Goal: Ask a question: Seek information or help from site administrators or community

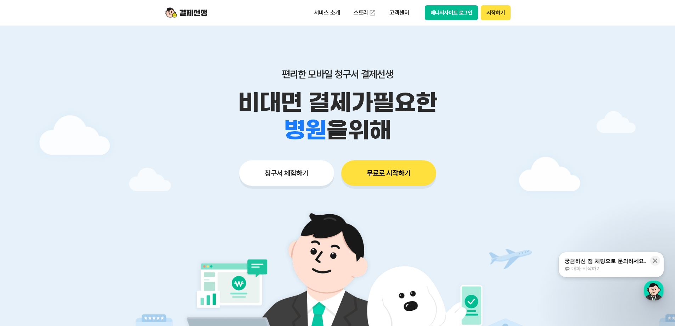
click at [442, 17] on button "매니저사이트 로그인" at bounding box center [451, 12] width 53 height 15
click at [450, 12] on button "매니저사이트 로그인" at bounding box center [451, 12] width 53 height 15
click at [637, 272] on button "궁금하신 점 채팅으로 문의하세요. 대화 시작하기" at bounding box center [611, 264] width 105 height 25
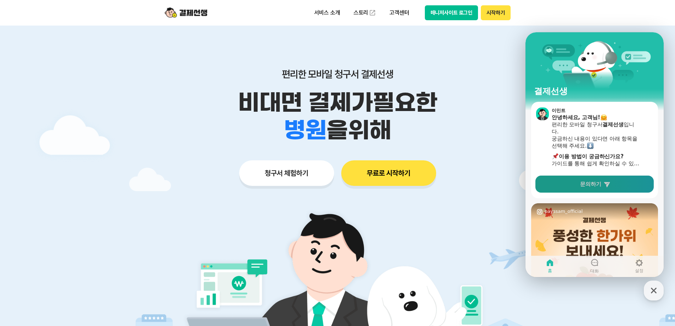
click at [572, 182] on link "문의하기" at bounding box center [594, 183] width 118 height 17
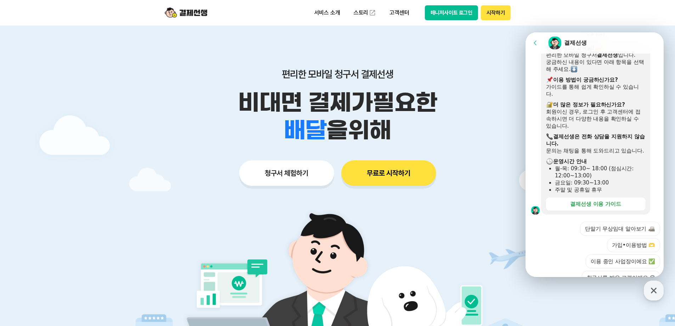
scroll to position [208, 0]
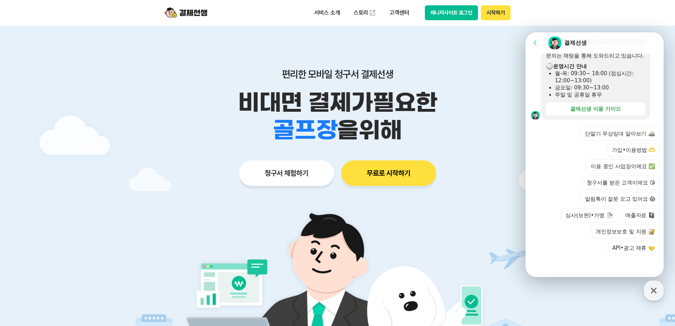
click at [627, 169] on button "이용 중인 사업장이에요 ✅" at bounding box center [623, 166] width 74 height 14
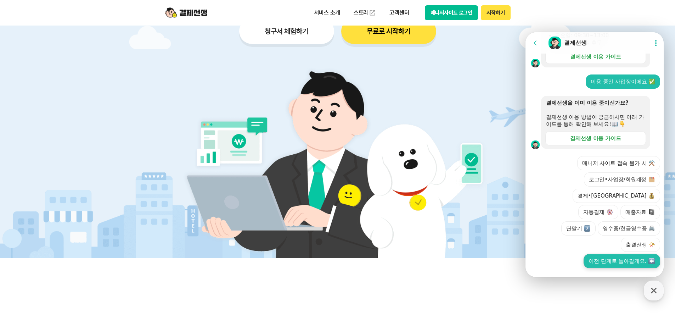
scroll to position [257, 0]
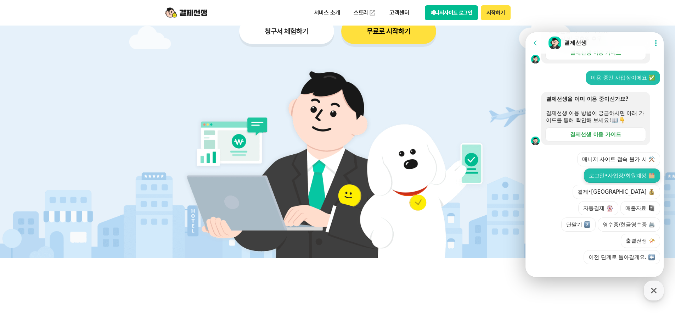
click at [604, 179] on button "로그인•사업장/회원계정" at bounding box center [622, 175] width 76 height 14
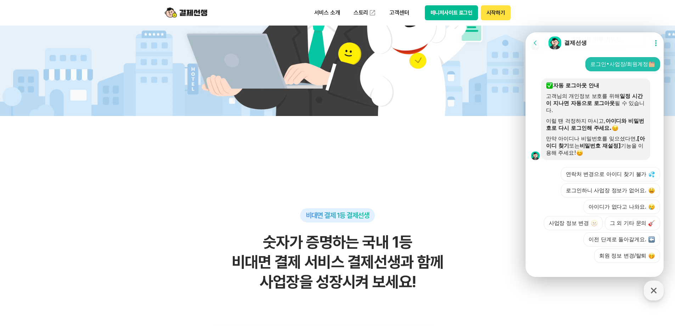
scroll to position [397, 0]
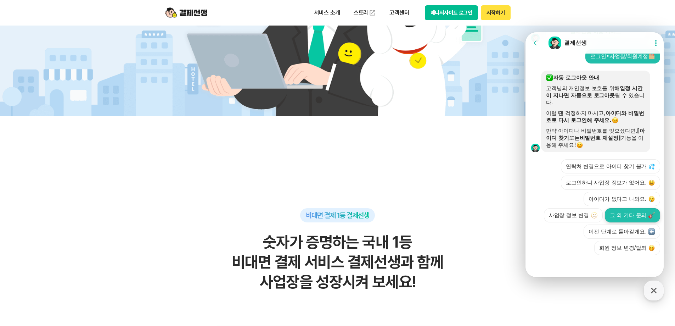
click at [626, 213] on button "그 외 기타 문의" at bounding box center [632, 215] width 55 height 14
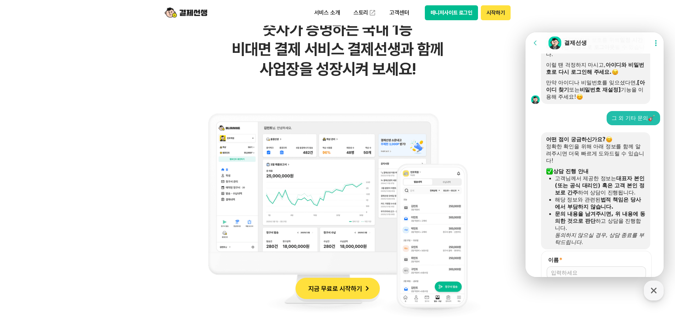
scroll to position [527, 0]
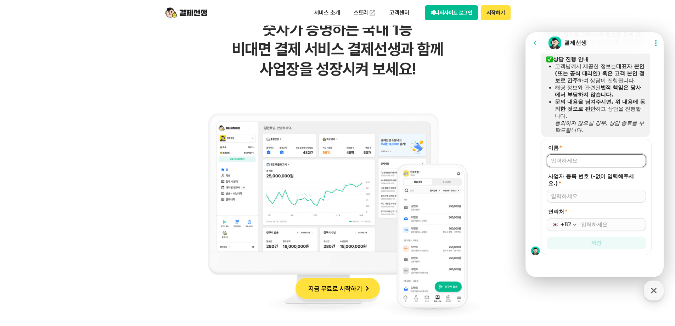
click at [575, 161] on input "이름 *" at bounding box center [596, 160] width 91 height 7
type input "오선주"
click at [591, 201] on div at bounding box center [596, 196] width 99 height 13
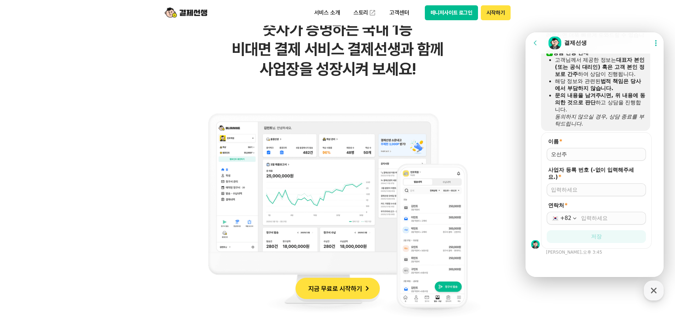
scroll to position [533, 0]
click at [589, 193] on input "사업자 등록 번호 (-없이 입력해주세요.) *" at bounding box center [596, 189] width 91 height 7
type input "6178150345"
click at [592, 218] on input "연락처 *" at bounding box center [611, 217] width 61 height 7
type input "[PHONE_NUMBER]"
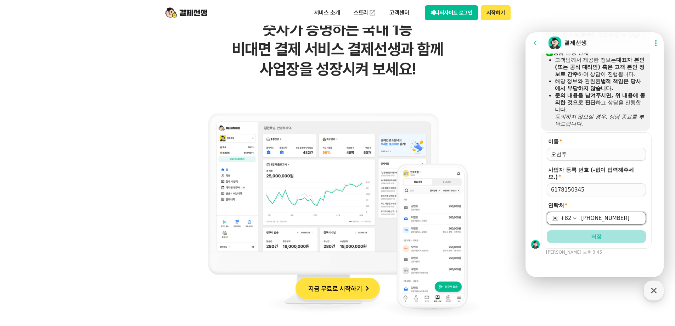
click at [600, 239] on span "저장" at bounding box center [596, 236] width 11 height 7
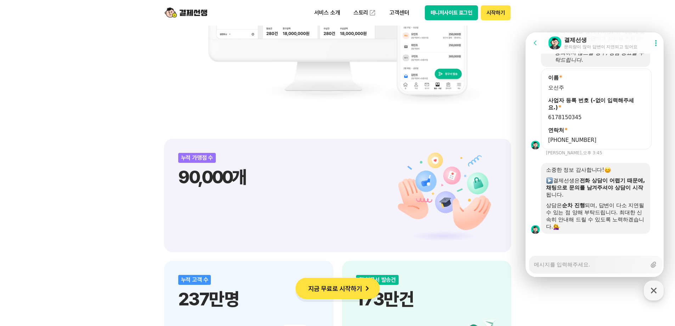
scroll to position [597, 0]
click at [570, 265] on textarea "Messenger Input Textarea" at bounding box center [590, 262] width 112 height 12
click at [456, 16] on button "매니저사이트 로그인" at bounding box center [451, 12] width 53 height 15
click at [570, 267] on textarea "Messenger Input Textarea" at bounding box center [590, 262] width 112 height 12
type textarea "x"
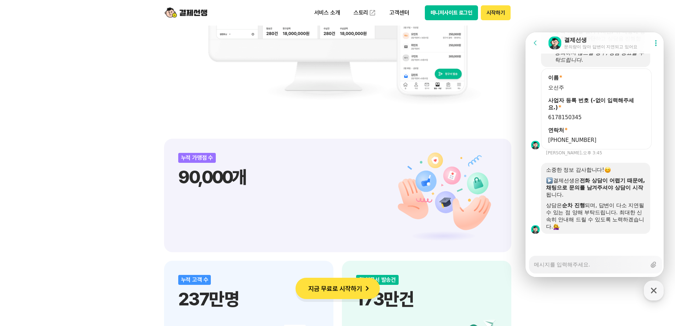
type textarea "ㄱ"
type textarea "x"
type textarea "겨"
type textarea "x"
type textarea "결"
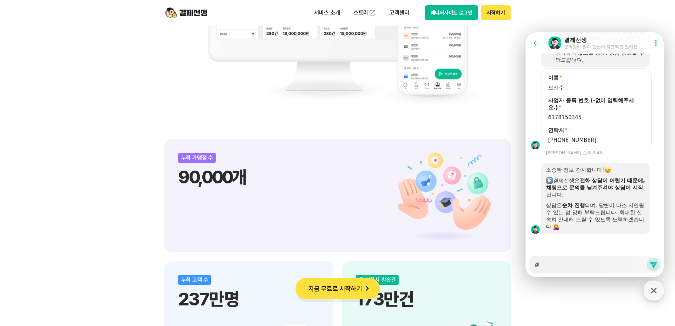
type textarea "x"
type textarea "결ㅈ"
type textarea "x"
type textarea "결제"
type textarea "x"
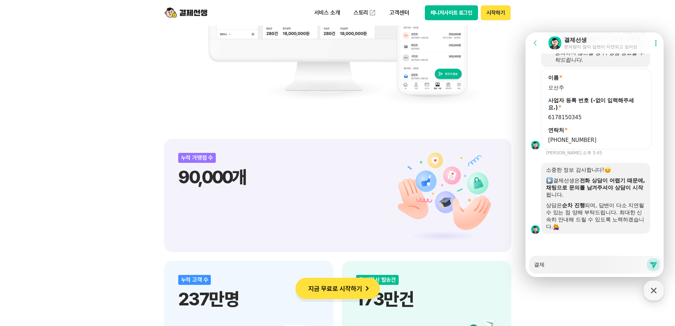
type textarea "결ㅈ"
type textarea "x"
type textarea "결"
type textarea "x"
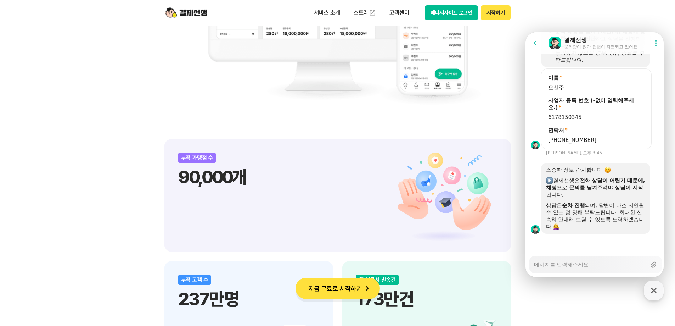
type textarea "ㅇ"
type textarea "x"
type textarea "오"
type textarea "x"
type textarea "온"
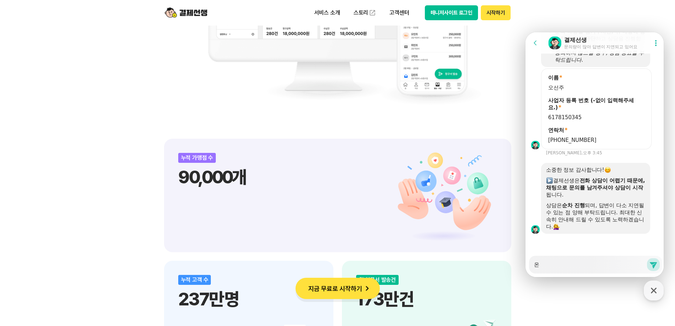
type textarea "x"
type textarea "온ㄹ"
type textarea "x"
type textarea "온라"
type textarea "x"
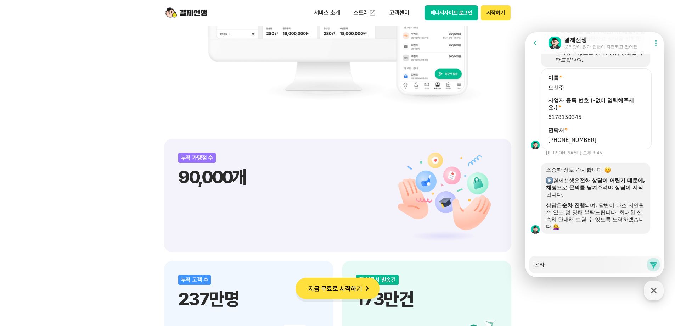
type textarea "온랑"
type textarea "x"
type textarea "온라이"
type textarea "x"
type textarea "온라인"
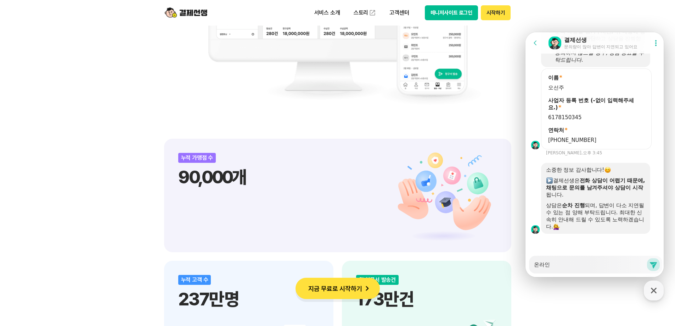
type textarea "x"
type textarea "온라인ㅋ"
type textarea "x"
type textarea "온라인카"
type textarea "x"
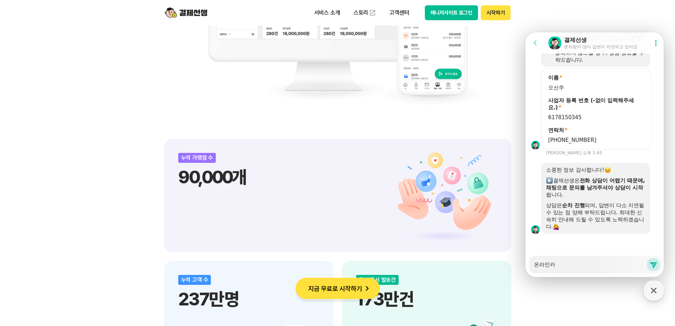
type textarea "온라인칻"
type textarea "x"
type textarea "온라인카드"
type textarea "x"
type textarea "온라인카득"
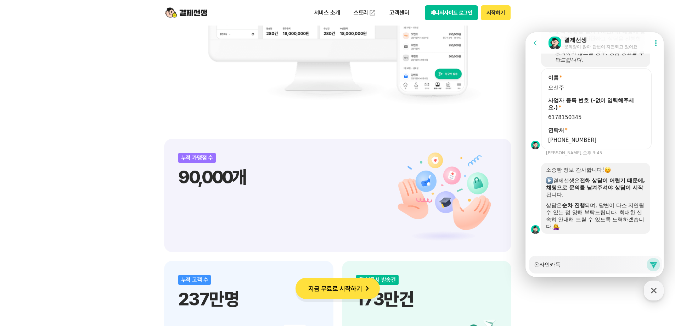
type textarea "x"
type textarea "온라인카드겨"
type textarea "x"
type textarea "온라인카드결"
type textarea "x"
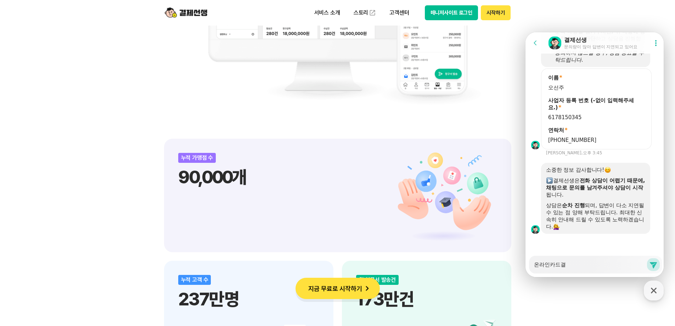
type textarea "온라인카드결ㅈ"
type textarea "x"
type textarea "온라인카드결제"
type textarea "x"
type textarea "온라인카드결젠"
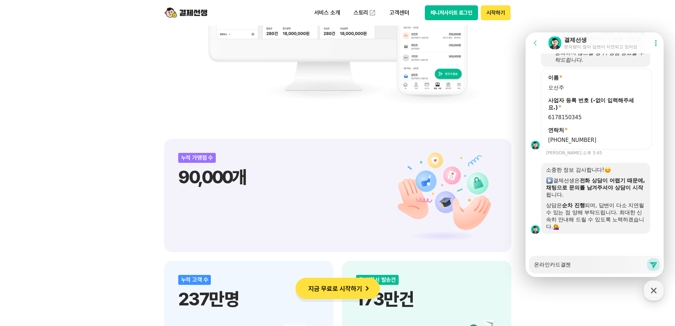
type textarea "x"
type textarea "온라인카드결제내"
type textarea "x"
type textarea "온라인카드결제냉"
type textarea "x"
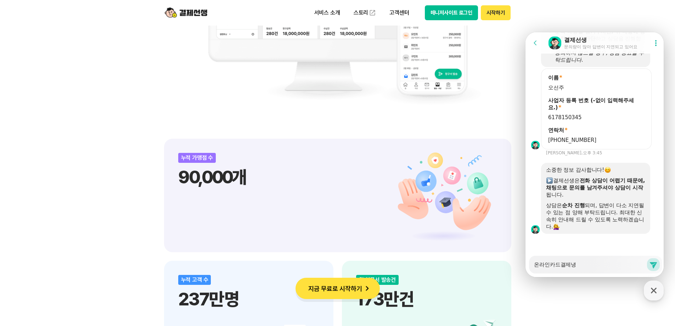
type textarea "온라인카드결제내여"
type textarea "x"
type textarea "온라인카드결제내역"
type textarea "x"
type textarea "온라인카드결제내역"
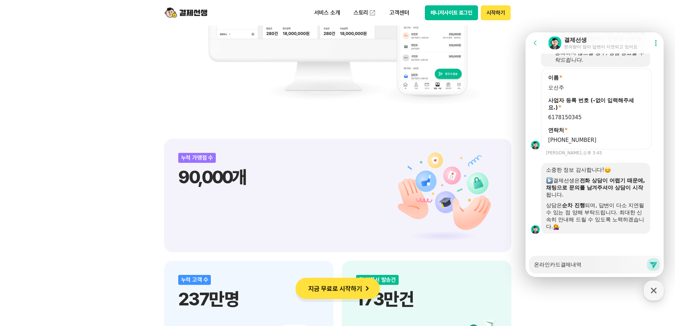
type textarea "x"
type textarea "온라인카드결제내역 ㄹ"
type textarea "x"
type textarea "온라인카드결제내역"
type textarea "x"
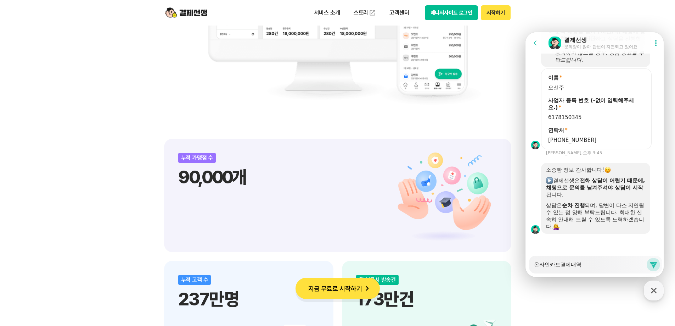
type textarea "온라인카드결제내역 ㄷ"
type textarea "x"
type textarea "온라인카드결제내역 다"
type textarea "x"
type textarea "온라인카드결제내역 당"
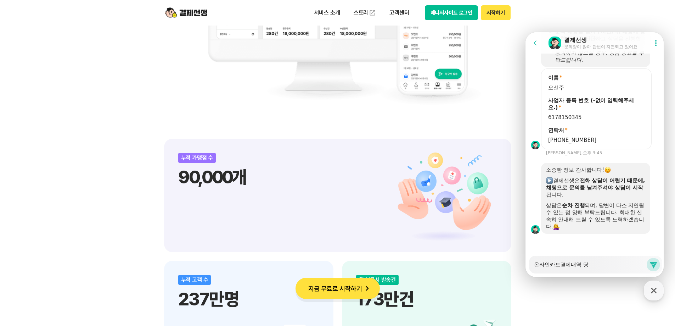
type textarea "x"
type textarea "온라인카드결제내역 다우"
type textarea "x"
type textarea "온라인카드결제내역 다운"
type textarea "x"
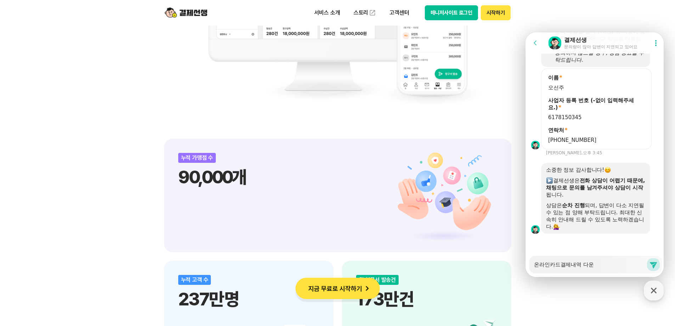
type textarea "온라인카드결제내역 다운ㄹ"
type textarea "x"
type textarea "온라인카드결제내역 다운로"
type textarea "x"
type textarea "온라인카드결제내역 다운롣"
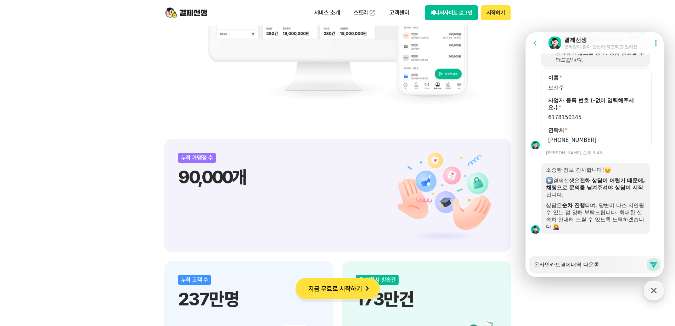
type textarea "x"
type textarea "온라인카드결제내역 다운로드"
type textarea "x"
type textarea "온라인카드결제내역 다운로드"
type textarea "x"
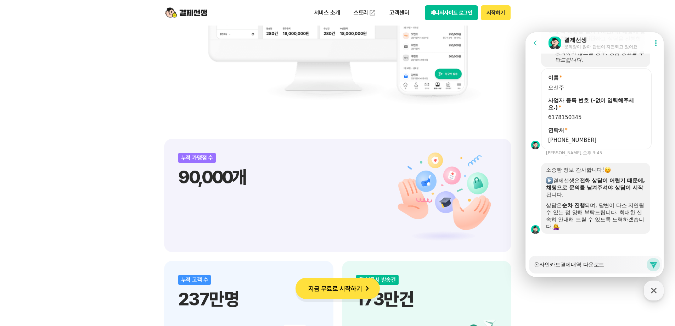
type textarea "온라인카드결제내역 다운로드 ㅂ"
type textarea "x"
type textarea "온라인카드결제내역 다운로드 바"
type textarea "x"
type textarea "온라인카드결제내역 다운로드 방"
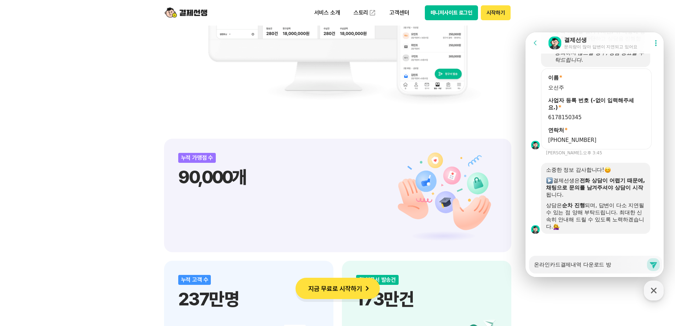
type textarea "x"
type textarea "온라인카드결제내역 다운로드 바"
type textarea "x"
type textarea "온라인카드결제내역 다운로드 ㅂ"
type textarea "x"
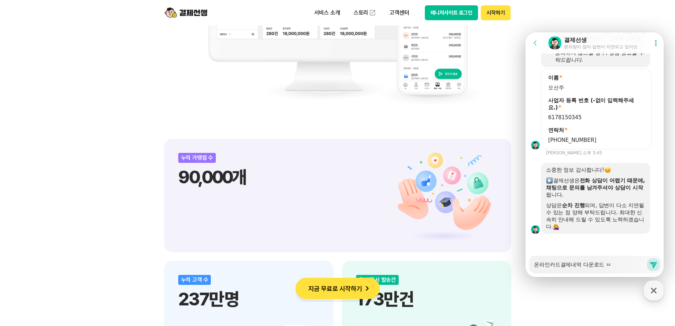
type textarea "온라인카드결제내역 다운로드"
type textarea "x"
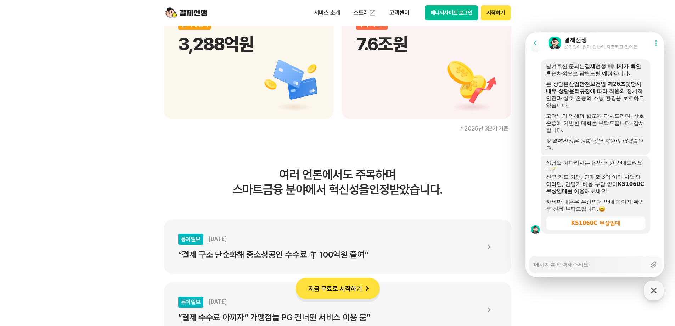
scroll to position [956, 0]
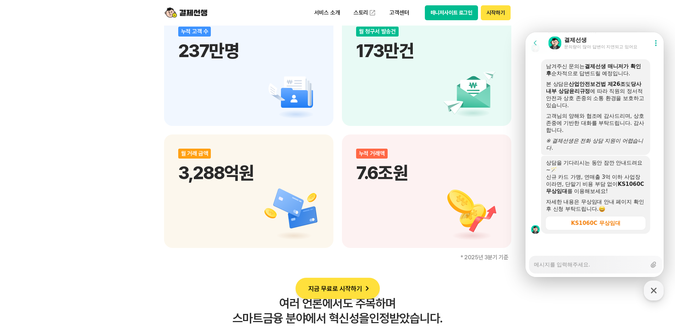
click at [459, 15] on button "매니저사이트 로그인" at bounding box center [451, 12] width 53 height 15
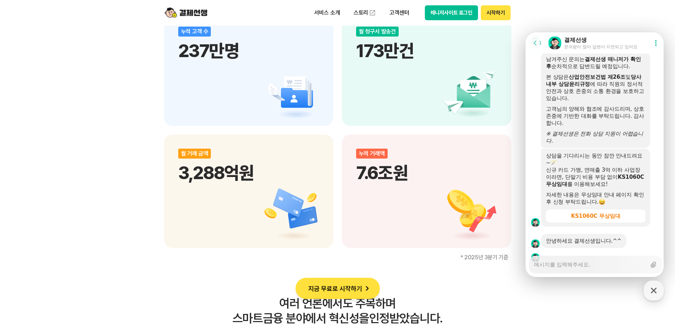
type textarea "x"
